Goal: Task Accomplishment & Management: Use online tool/utility

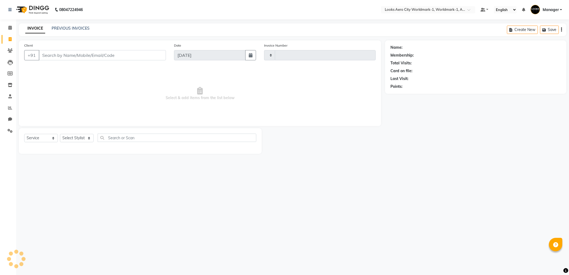
select select "service"
type input "7058"
select select "8573"
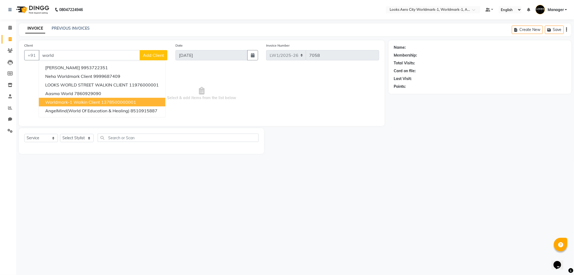
click at [99, 101] on span "Worldmark-1 Walkin Client" at bounding box center [72, 101] width 55 height 5
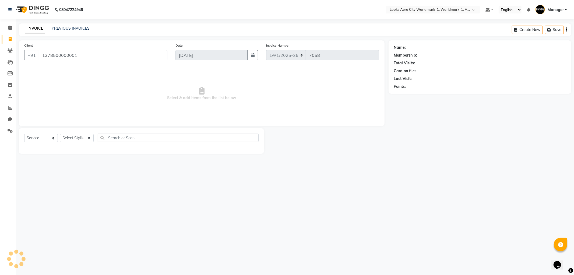
type input "1378500000001"
click at [72, 138] on select "Select Stylist [PERSON_NAME] [PERSON_NAME] [PERSON_NAME] [PERSON_NAME] Counter_…" at bounding box center [77, 138] width 34 height 8
select select "1: Object"
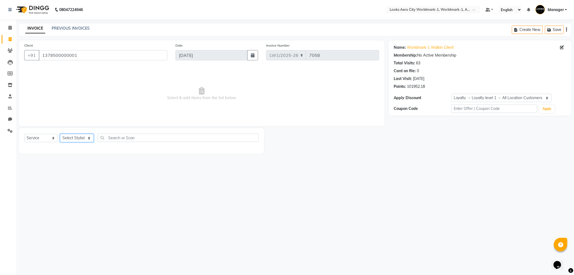
select select "84542"
click at [60, 134] on select "Select Stylist [PERSON_NAME] [PERSON_NAME] [PERSON_NAME] [PERSON_NAME] Counter_…" at bounding box center [77, 138] width 34 height 8
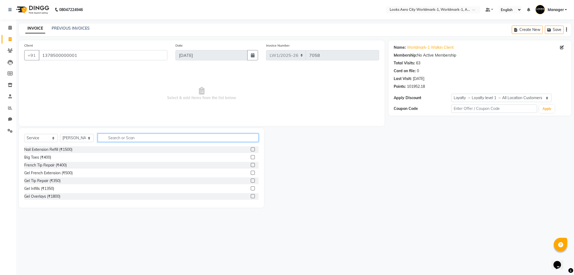
click at [105, 136] on input "text" at bounding box center [178, 137] width 161 height 8
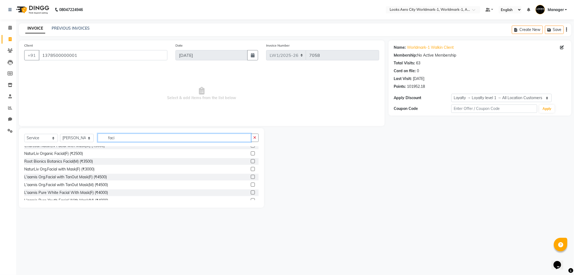
scroll to position [149, 0]
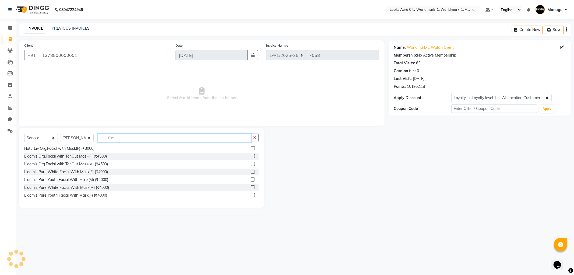
type input "faci"
drag, startPoint x: 248, startPoint y: 163, endPoint x: 167, endPoint y: 147, distance: 82.5
click at [251, 162] on label at bounding box center [253, 164] width 4 height 4
click at [251, 162] on input "checkbox" at bounding box center [252, 163] width 3 height 3
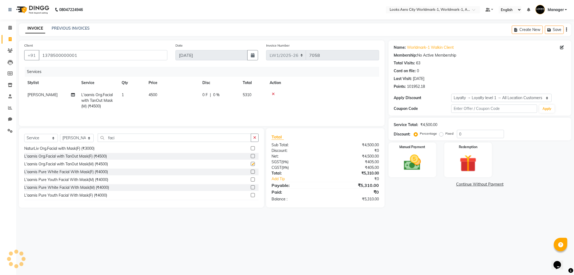
checkbox input "false"
drag, startPoint x: 140, startPoint y: 139, endPoint x: 102, endPoint y: 141, distance: 37.7
click at [102, 141] on input "faci" at bounding box center [174, 137] width 153 height 8
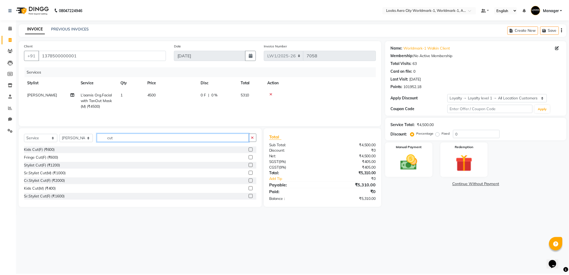
scroll to position [0, 0]
type input "cut"
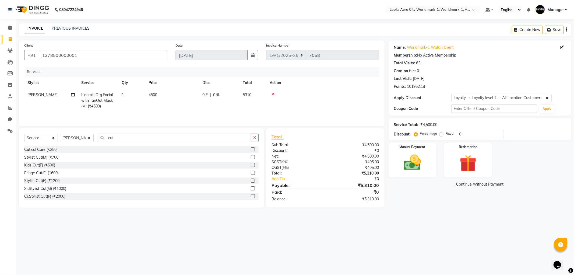
click at [251, 158] on label at bounding box center [253, 157] width 4 height 4
click at [251, 158] on input "checkbox" at bounding box center [252, 156] width 3 height 3
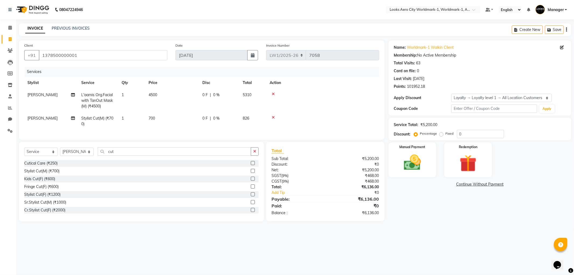
checkbox input "false"
click at [178, 117] on td "700" at bounding box center [172, 121] width 54 height 18
select select "84542"
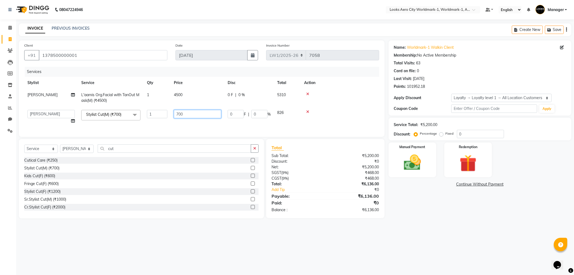
drag, startPoint x: 192, startPoint y: 115, endPoint x: 165, endPoint y: 114, distance: 26.9
click at [165, 114] on tr "Abhishek_Nails [PERSON_NAME] [PERSON_NAME] [PERSON_NAME] [PERSON_NAME] Counter_…" at bounding box center [201, 117] width 355 height 20
type input "600"
click at [153, 224] on main "INVOICE PREVIOUS INVOICES Create New Save Client [PHONE_NUMBER] Date [DATE] Inv…" at bounding box center [295, 124] width 558 height 203
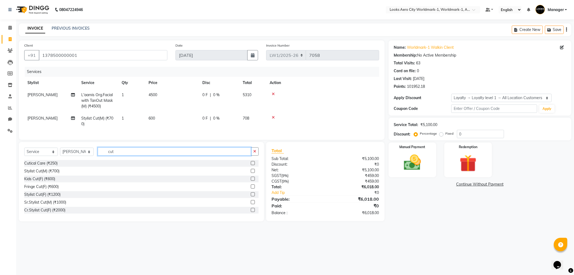
drag, startPoint x: 117, startPoint y: 157, endPoint x: 103, endPoint y: 155, distance: 13.6
click at [103, 155] on input "cut" at bounding box center [174, 151] width 153 height 8
type input "sham"
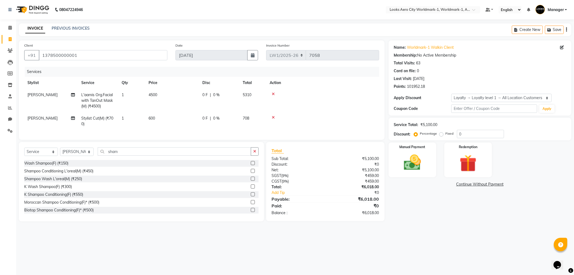
click at [251, 181] on label at bounding box center [253, 178] width 4 height 4
click at [251, 181] on input "checkbox" at bounding box center [252, 178] width 3 height 3
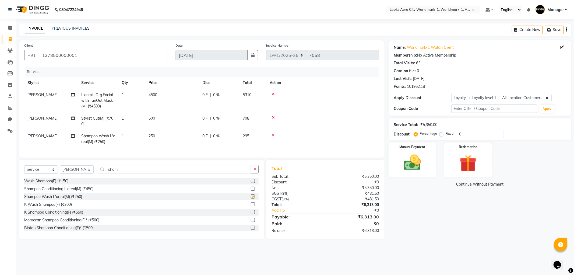
checkbox input "false"
click at [177, 136] on td "250" at bounding box center [172, 139] width 54 height 18
select select "84542"
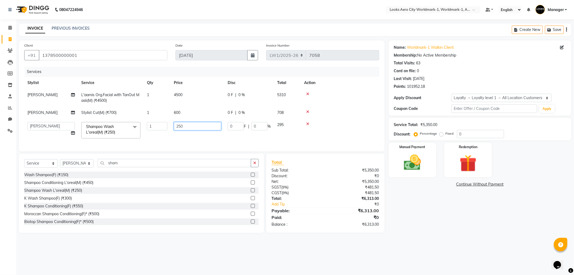
drag, startPoint x: 192, startPoint y: 127, endPoint x: 162, endPoint y: 127, distance: 30.4
click at [162, 127] on tr "Abhishek_Nails [PERSON_NAME] [PERSON_NAME] [PERSON_NAME] [PERSON_NAME] Counter_…" at bounding box center [201, 130] width 355 height 23
type input "200"
click at [442, 229] on div "Name: Worldmark-1 Walkin Client Membership: No Active Membership Total Visits: …" at bounding box center [481, 136] width 187 height 192
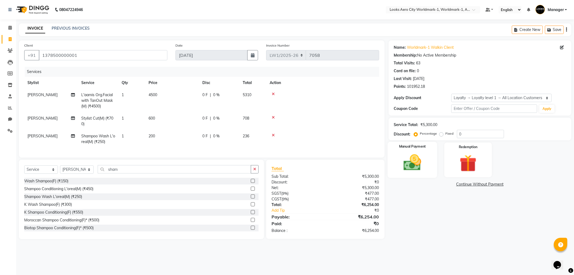
click at [418, 173] on div "Manual Payment" at bounding box center [411, 159] width 49 height 36
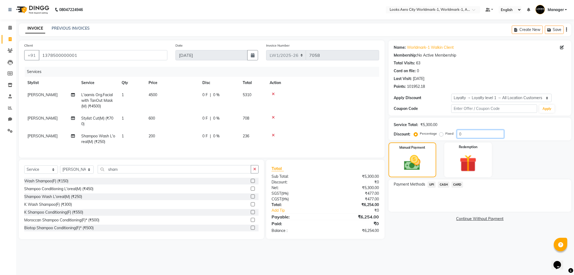
drag, startPoint x: 459, startPoint y: 135, endPoint x: 434, endPoint y: 135, distance: 25.0
click at [434, 135] on div "Percentage Fixed 0" at bounding box center [459, 134] width 89 height 8
type input "10"
click at [436, 242] on div "Name: Worldmark-1 Walkin Client Membership: No Active Membership Total Visits: …" at bounding box center [481, 142] width 187 height 204
drag, startPoint x: 461, startPoint y: 184, endPoint x: 459, endPoint y: 186, distance: 2.9
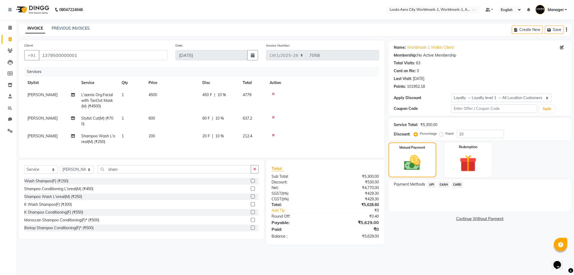
click at [460, 185] on span "CARD" at bounding box center [457, 184] width 12 height 6
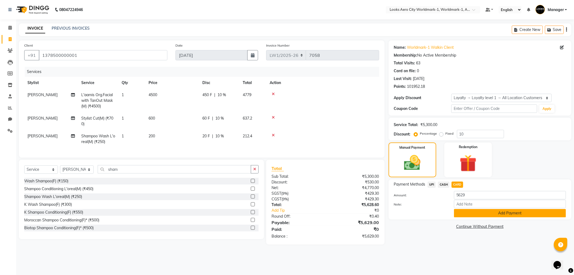
click at [473, 213] on button "Add Payment" at bounding box center [510, 213] width 112 height 8
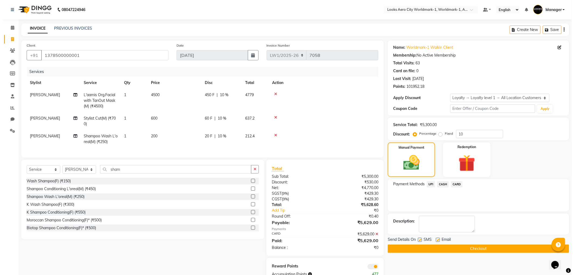
scroll to position [20, 0]
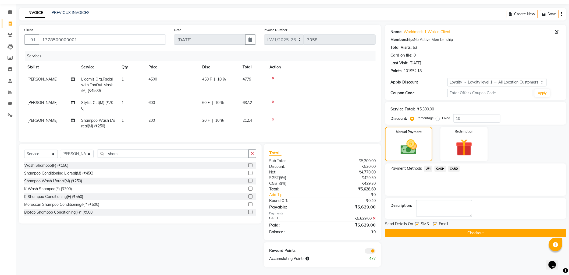
click at [435, 222] on label at bounding box center [435, 224] width 4 height 4
click at [435, 222] on input "checkbox" at bounding box center [434, 223] width 3 height 3
checkbox input "false"
click at [369, 250] on span at bounding box center [370, 250] width 11 height 5
click at [376, 252] on input "checkbox" at bounding box center [376, 252] width 0 height 0
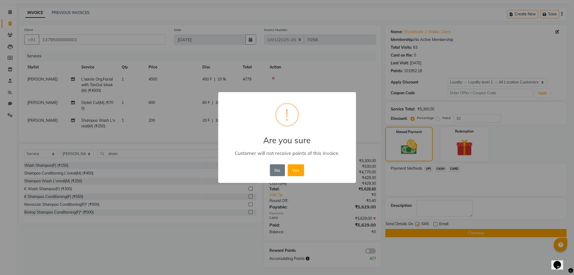
drag, startPoint x: 297, startPoint y: 171, endPoint x: 326, endPoint y: 184, distance: 32.3
click at [299, 172] on button "Yes" at bounding box center [296, 170] width 16 height 12
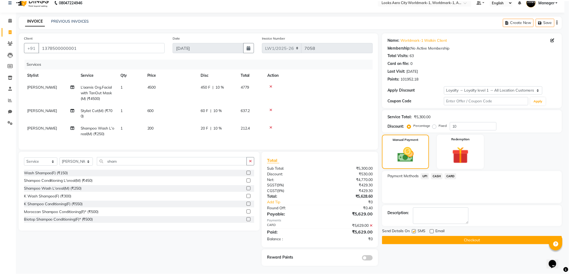
scroll to position [12, 0]
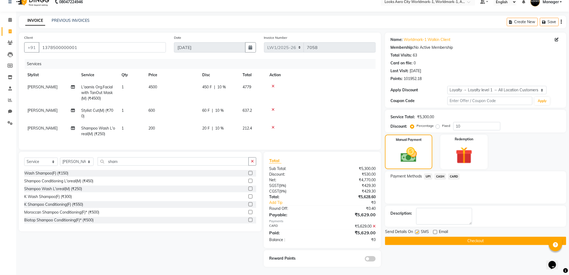
click at [453, 173] on span "CARD" at bounding box center [454, 176] width 12 height 6
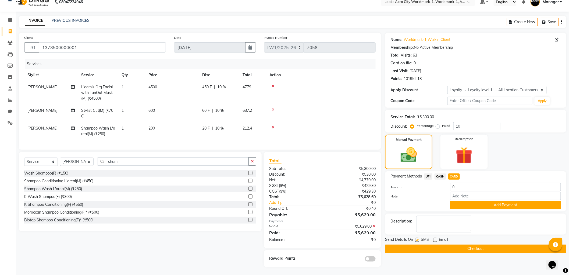
click at [375, 225] on icon at bounding box center [374, 226] width 3 height 4
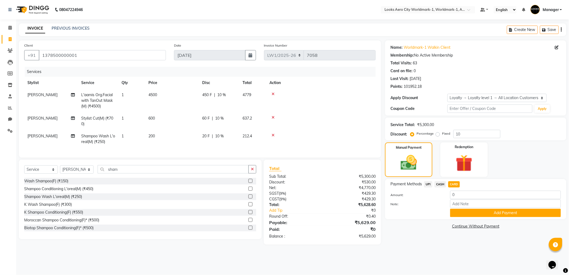
scroll to position [0, 0]
drag, startPoint x: 482, startPoint y: 192, endPoint x: 453, endPoint y: 198, distance: 29.6
click at [453, 198] on div "0" at bounding box center [510, 195] width 120 height 8
type input "5000"
click at [469, 214] on button "Add Payment" at bounding box center [510, 213] width 112 height 8
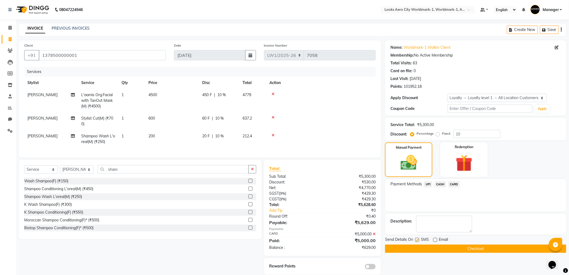
click at [439, 184] on span "CASH" at bounding box center [441, 184] width 12 height 6
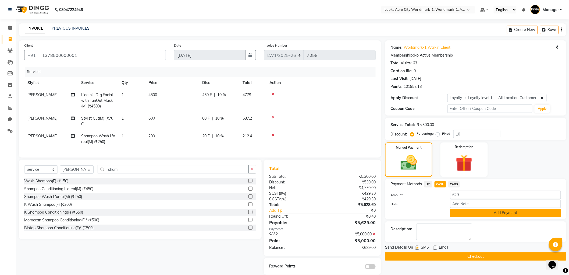
click at [475, 214] on button "Add Payment" at bounding box center [505, 212] width 111 height 8
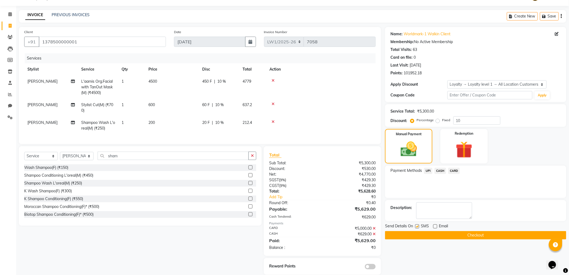
scroll to position [26, 0]
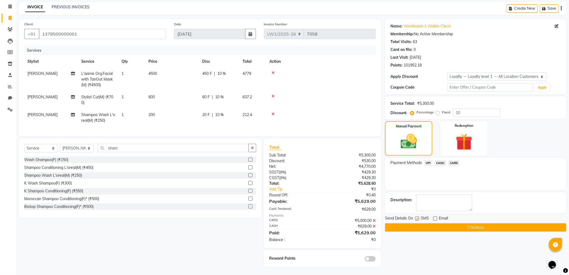
click at [453, 223] on button "Checkout" at bounding box center [475, 227] width 181 height 8
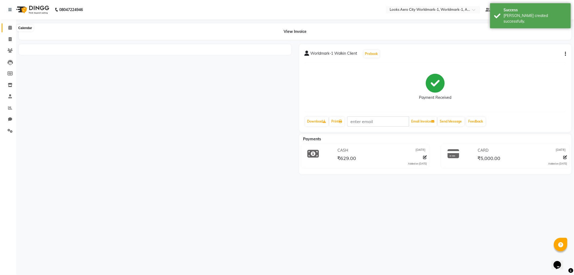
click at [9, 31] on span at bounding box center [9, 28] width 9 height 6
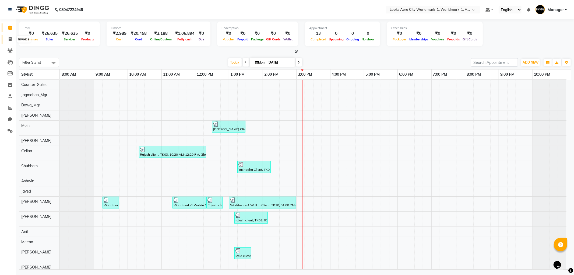
click at [9, 41] on icon at bounding box center [10, 39] width 3 height 4
select select "service"
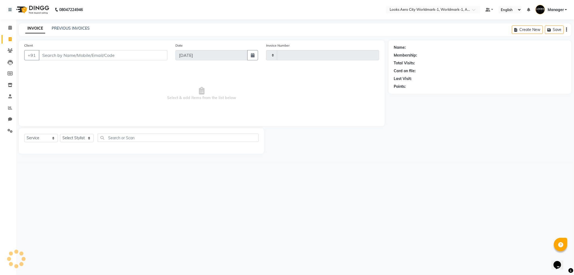
click at [86, 56] on input "Client" at bounding box center [103, 55] width 129 height 10
type input "7059"
select select "8573"
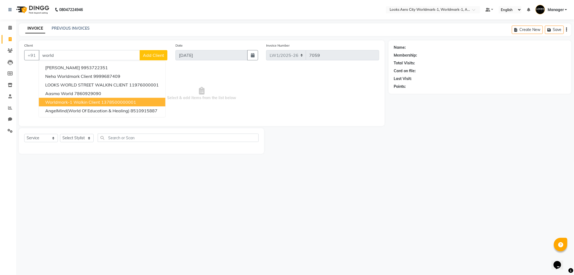
click at [99, 99] on span "Worldmark-1 Walkin Client" at bounding box center [72, 101] width 55 height 5
type input "1378500000001"
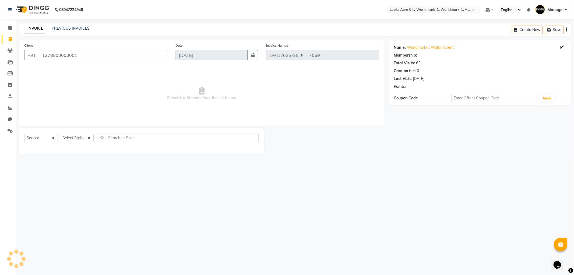
select select "1: Object"
click at [89, 137] on select "Select Stylist [PERSON_NAME] [PERSON_NAME] [PERSON_NAME] [PERSON_NAME] Counter_…" at bounding box center [77, 138] width 34 height 8
select select "84545"
click at [60, 134] on select "Select Stylist [PERSON_NAME] [PERSON_NAME] [PERSON_NAME] [PERSON_NAME] Counter_…" at bounding box center [77, 138] width 34 height 8
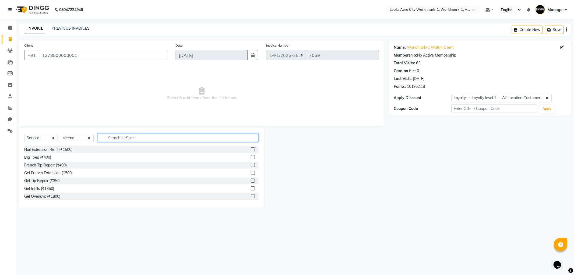
click at [110, 136] on input "text" at bounding box center [178, 137] width 161 height 8
type input "waxi"
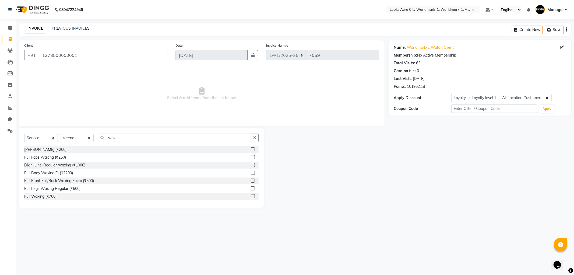
click at [251, 155] on label at bounding box center [253, 157] width 4 height 4
click at [251, 155] on input "checkbox" at bounding box center [252, 156] width 3 height 3
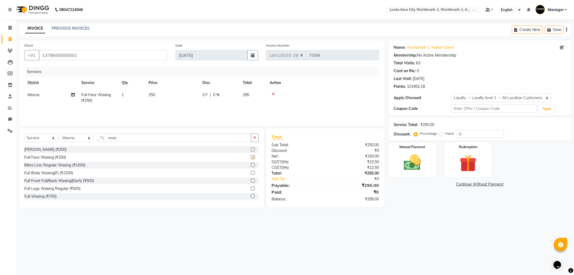
checkbox input "false"
click at [168, 92] on td "250" at bounding box center [172, 98] width 54 height 18
select select "84545"
drag, startPoint x: 201, startPoint y: 97, endPoint x: 202, endPoint y: 100, distance: 3.1
click at [202, 100] on input "250" at bounding box center [197, 96] width 47 height 8
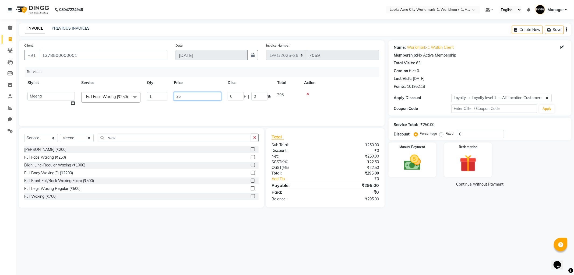
type input "2"
type input "1000"
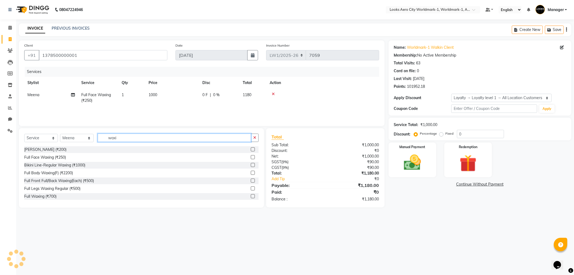
click at [122, 137] on input "waxi" at bounding box center [174, 137] width 153 height 8
type input "w"
type input "eye"
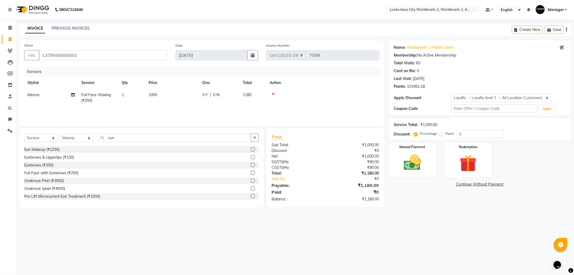
click at [251, 166] on label at bounding box center [253, 165] width 4 height 4
click at [251, 166] on input "checkbox" at bounding box center [252, 164] width 3 height 3
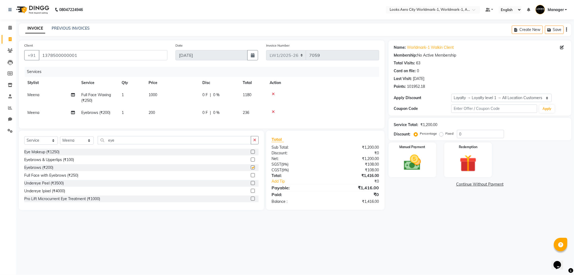
checkbox input "false"
click at [169, 114] on td "200" at bounding box center [172, 113] width 54 height 12
select select "84545"
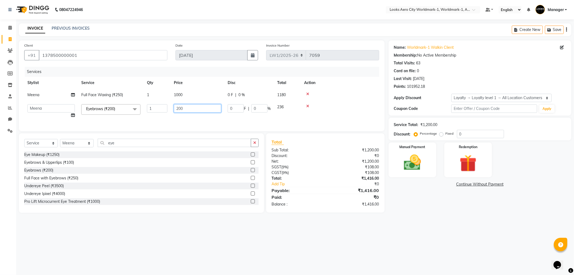
click at [186, 108] on input "200" at bounding box center [197, 108] width 47 height 8
type input "2"
type input "100"
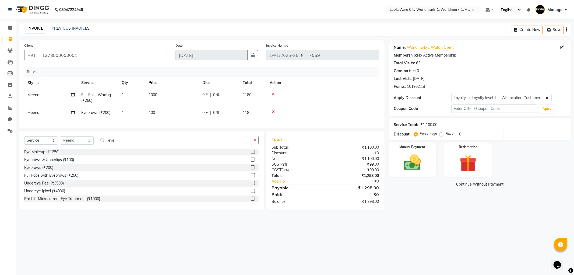
click at [166, 110] on td "100" at bounding box center [172, 113] width 54 height 12
select select "84545"
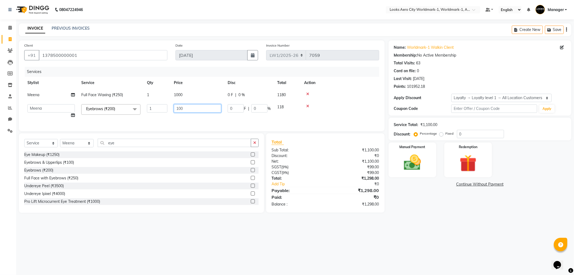
click at [192, 107] on input "100" at bounding box center [197, 108] width 47 height 8
type input "1"
type input "102"
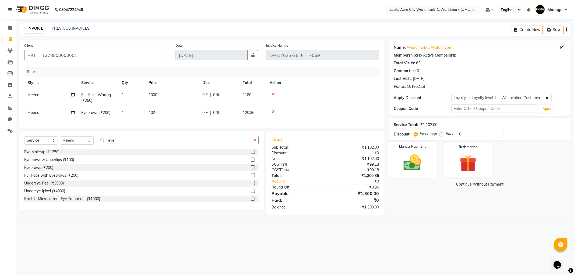
click at [416, 162] on img at bounding box center [412, 162] width 29 height 20
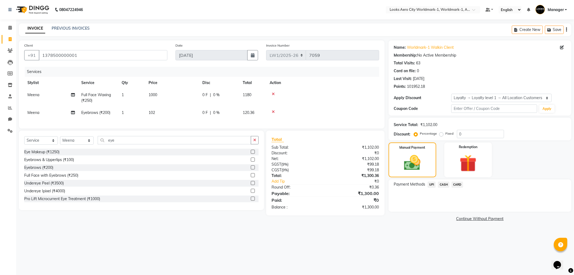
click at [443, 182] on span "CASH" at bounding box center [444, 184] width 12 height 6
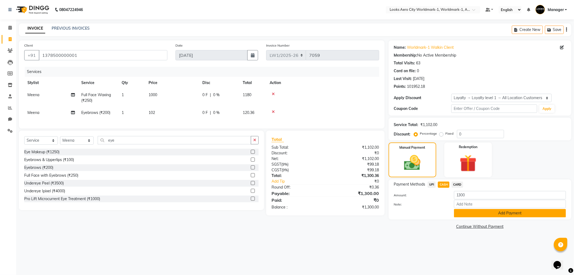
click at [464, 211] on button "Add Payment" at bounding box center [510, 213] width 112 height 8
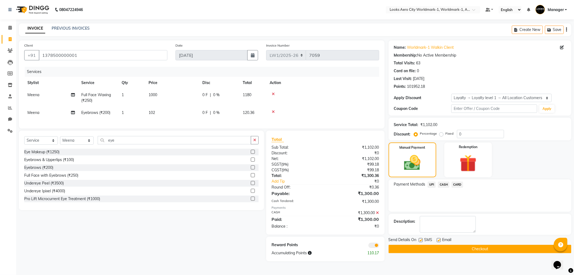
click at [372, 248] on span at bounding box center [373, 244] width 11 height 5
click at [379, 246] on input "checkbox" at bounding box center [379, 246] width 0 height 0
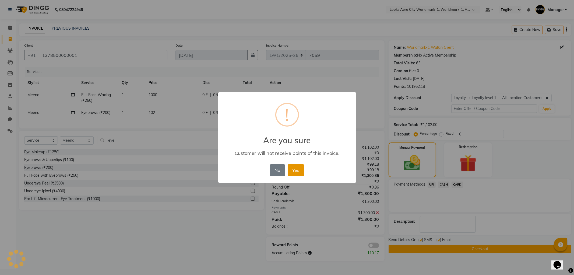
click at [296, 169] on button "Yes" at bounding box center [296, 170] width 16 height 12
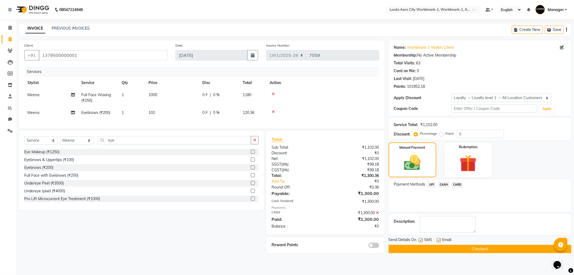
click at [458, 249] on button "Checkout" at bounding box center [479, 249] width 183 height 8
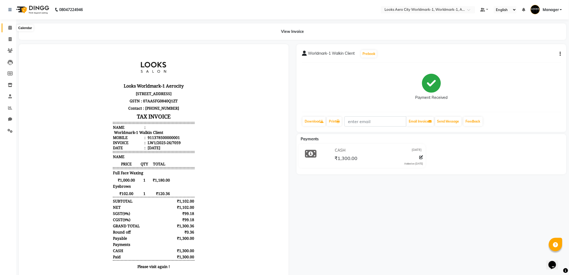
click at [12, 29] on span at bounding box center [9, 28] width 9 height 6
